Goal: Task Accomplishment & Management: Manage account settings

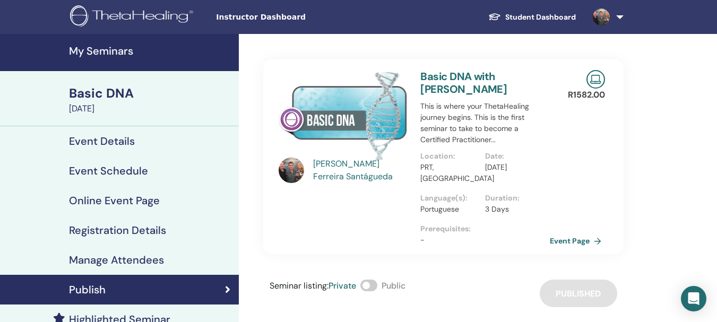
scroll to position [53, 0]
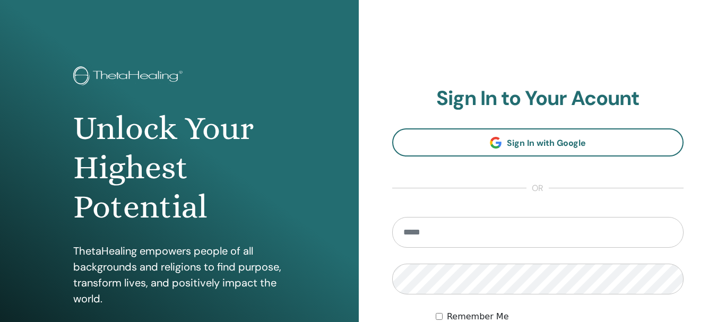
scroll to position [106, 0]
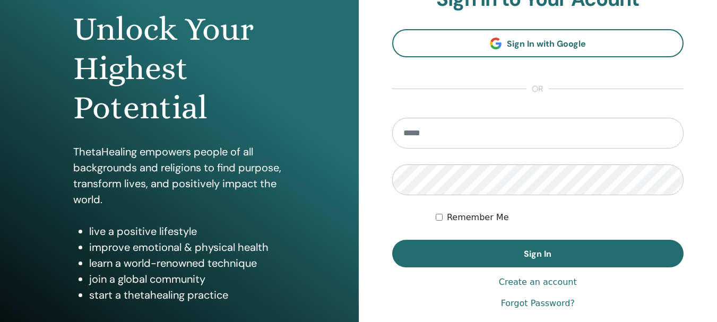
click at [431, 138] on input "email" at bounding box center [538, 133] width 292 height 31
type input "**********"
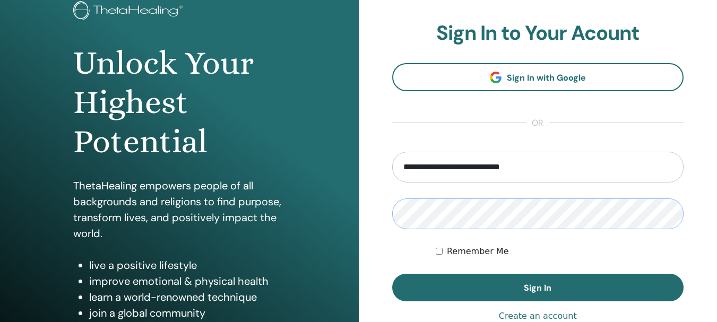
scroll to position [53, 0]
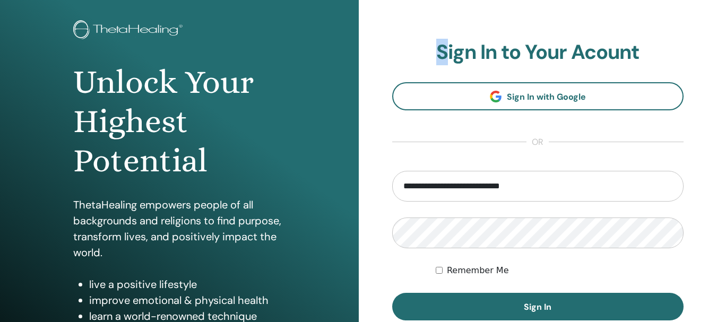
drag, startPoint x: 444, startPoint y: 46, endPoint x: 437, endPoint y: 49, distance: 8.4
click at [437, 49] on h2 "Sign In to Your Acount" at bounding box center [538, 52] width 292 height 24
copy h2 "S"
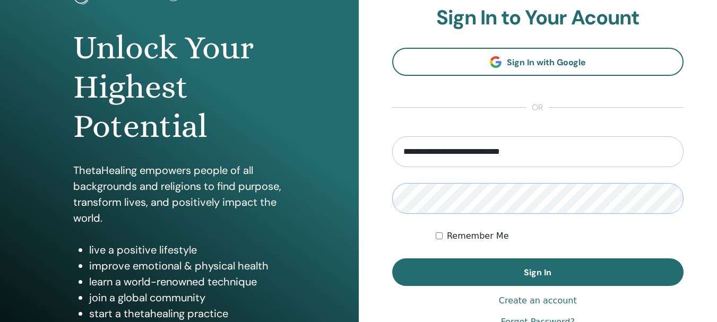
scroll to position [106, 0]
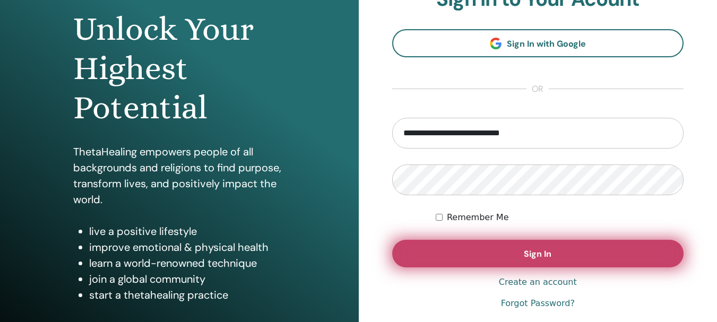
click at [476, 255] on button "Sign In" at bounding box center [538, 254] width 292 height 28
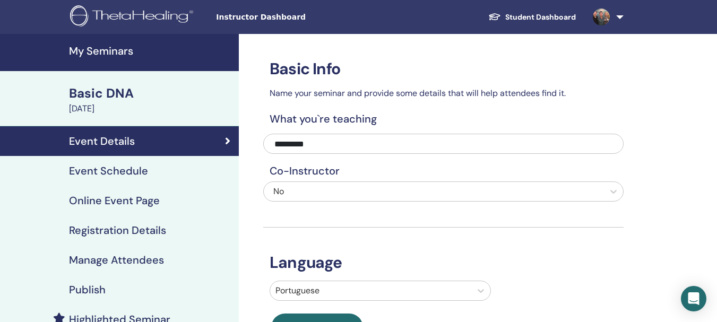
click at [93, 291] on h4 "Publish" at bounding box center [87, 289] width 37 height 13
